Goal: Book appointment/travel/reservation

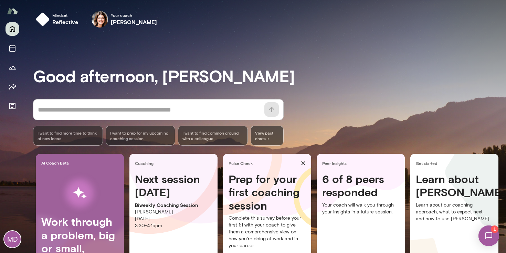
click at [491, 231] on span "1" at bounding box center [495, 230] width 8 height 8
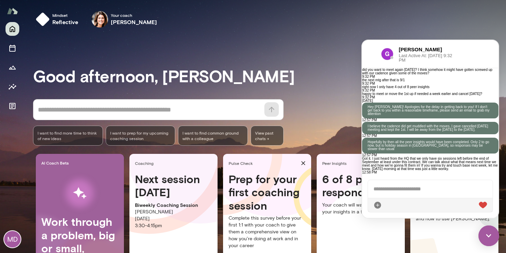
scroll to position [1527, 0]
click at [412, 190] on div at bounding box center [430, 189] width 125 height 18
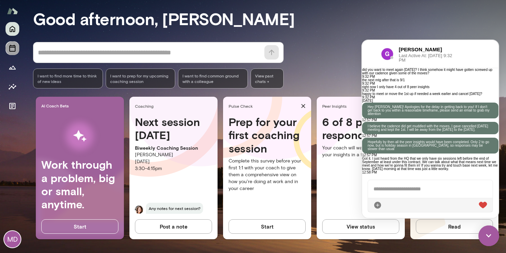
click at [15, 49] on icon "Sessions" at bounding box center [12, 48] width 6 height 7
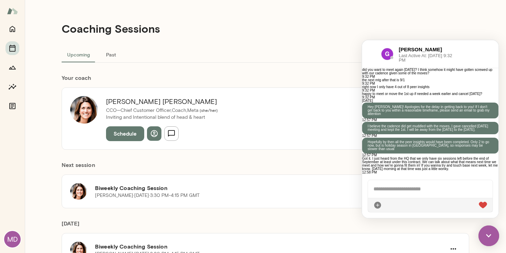
click at [125, 136] on button "Schedule" at bounding box center [125, 133] width 38 height 14
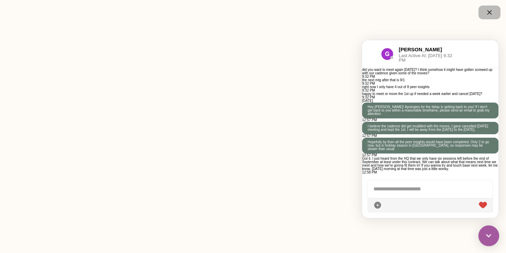
click at [487, 14] on icon "button" at bounding box center [490, 12] width 8 height 8
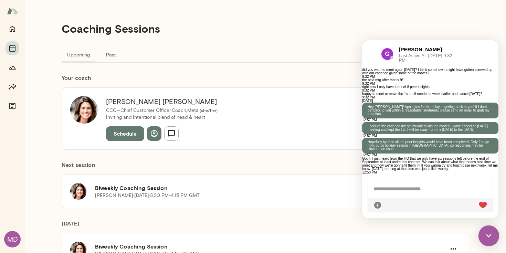
click at [167, 171] on h6 "Next session" at bounding box center [266, 168] width 408 height 14
click at [124, 130] on button "Schedule" at bounding box center [125, 133] width 38 height 14
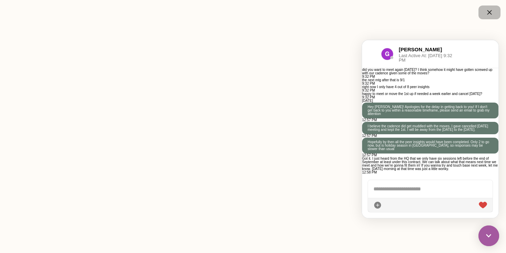
click at [489, 16] on icon "button" at bounding box center [490, 12] width 8 height 8
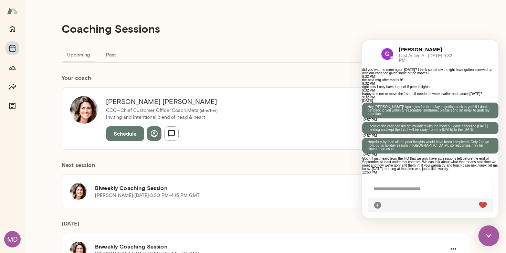
click at [495, 238] on img at bounding box center [489, 236] width 21 height 21
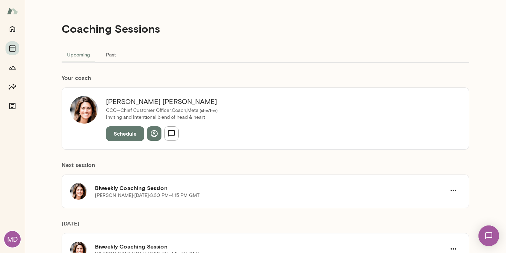
click at [147, 144] on div "[PERSON_NAME] CCO—Chief Customer Officer,Coach, Meta ( she/her ) Inviting and I…" at bounding box center [266, 118] width 408 height 62
click at [130, 137] on button "Schedule" at bounding box center [125, 133] width 38 height 14
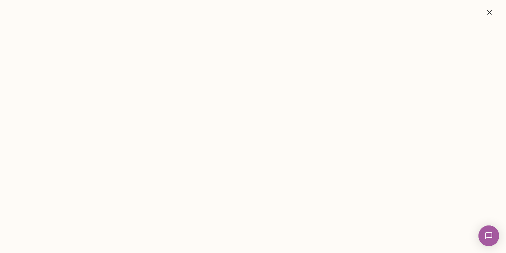
click at [484, 234] on img at bounding box center [489, 236] width 28 height 28
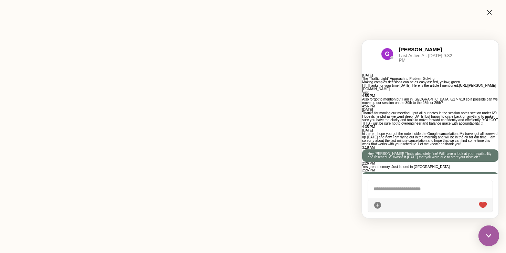
scroll to position [1532, 0]
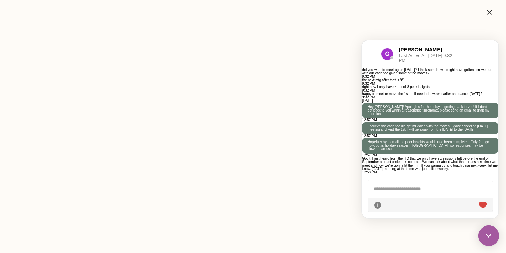
click at [427, 193] on div at bounding box center [430, 189] width 125 height 18
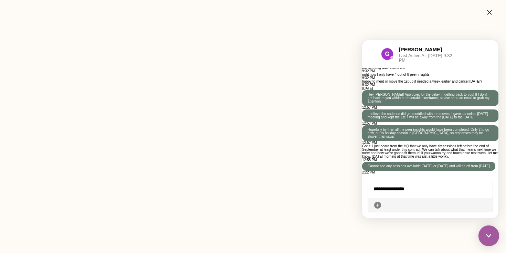
scroll to position [1596, 0]
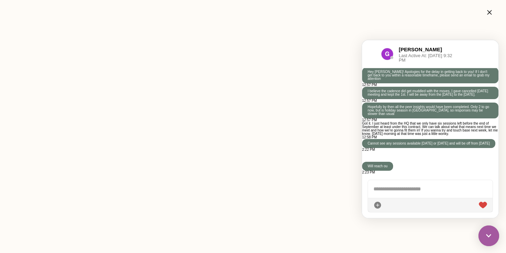
click at [366, 157] on button "button" at bounding box center [364, 157] width 4 height 1
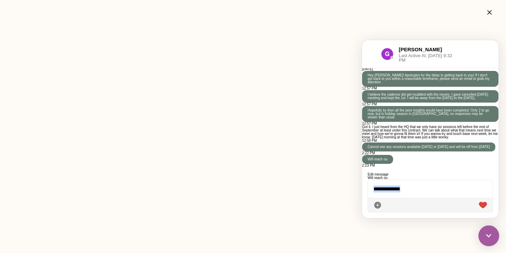
drag, startPoint x: 427, startPoint y: 187, endPoint x: 337, endPoint y: 191, distance: 90.3
click at [362, 191] on html "Chats [PERSON_NAME] 2:23 PM Will reach ou Chats Users [PERSON_NAME] Last Active…" at bounding box center [430, 129] width 136 height 178
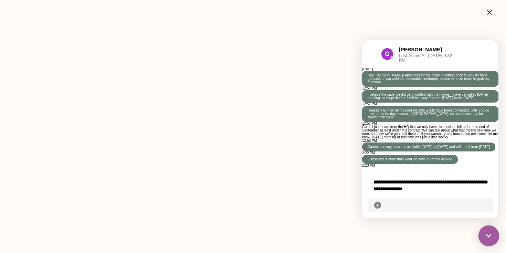
scroll to position [1533, 0]
click at [436, 192] on div "**********" at bounding box center [430, 185] width 125 height 25
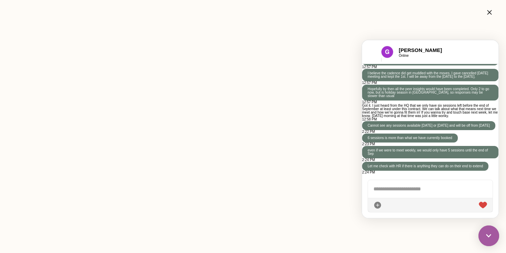
scroll to position [1665, 0]
click at [488, 12] on icon "button" at bounding box center [490, 12] width 8 height 8
